Goal: Task Accomplishment & Management: Use online tool/utility

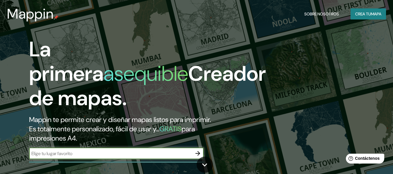
paste input "Jiangyin, [GEOGRAPHIC_DATA]"
type input "Jiangyin, [GEOGRAPHIC_DATA]"
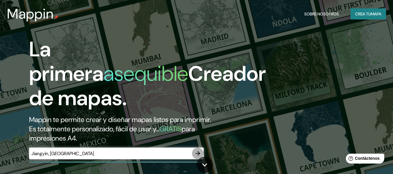
click at [197, 151] on icon "button" at bounding box center [197, 153] width 7 height 7
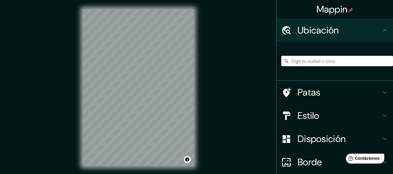
click at [200, 79] on div "© Mapbox © OpenStreetMap Improve this map" at bounding box center [138, 87] width 129 height 175
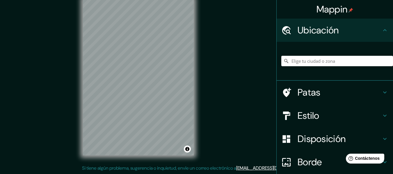
drag, startPoint x: 307, startPoint y: 67, endPoint x: 307, endPoint y: 58, distance: 9.3
click at [307, 58] on div at bounding box center [337, 61] width 112 height 29
click at [307, 55] on div at bounding box center [337, 61] width 112 height 29
click at [314, 59] on input "Elige tu ciudad o zona" at bounding box center [337, 61] width 112 height 10
paste input "jiahe hotel boutique / [GEOGRAPHIC_DATA] dushe architecture design"
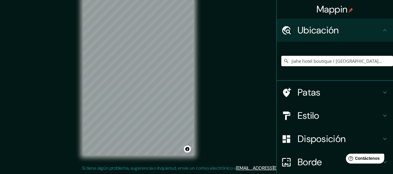
scroll to position [0, 26]
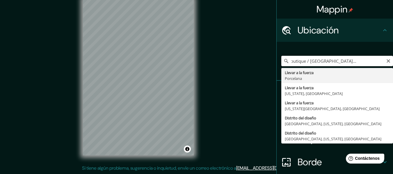
type input "[GEOGRAPHIC_DATA], [GEOGRAPHIC_DATA]"
